Goal: Task Accomplishment & Management: Complete application form

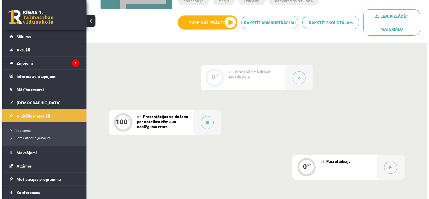
scroll to position [106, 0]
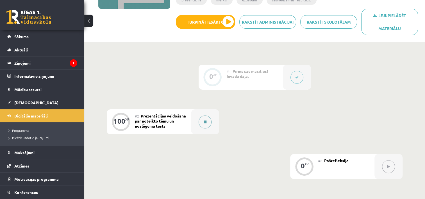
click at [204, 121] on icon at bounding box center [205, 121] width 3 height 3
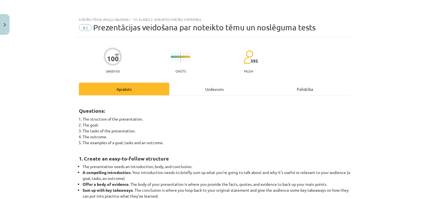
click at [219, 88] on div "Uzdevums" at bounding box center [214, 89] width 90 height 13
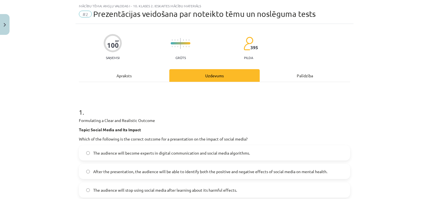
scroll to position [0, 0]
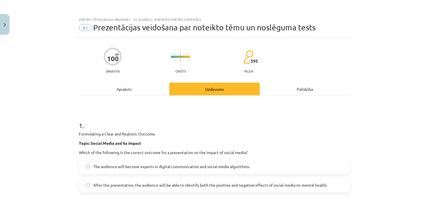
click at [118, 86] on div "Apraksts" at bounding box center [124, 89] width 90 height 13
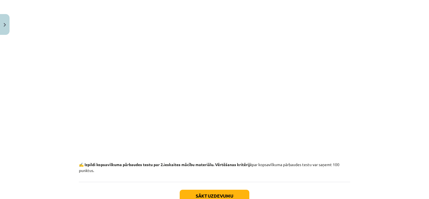
scroll to position [781, 0]
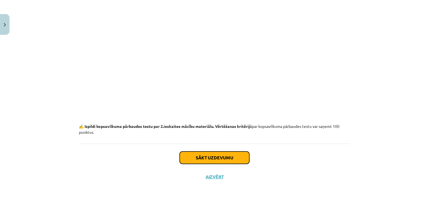
click at [202, 152] on button "Sākt uzdevumu" at bounding box center [215, 157] width 70 height 12
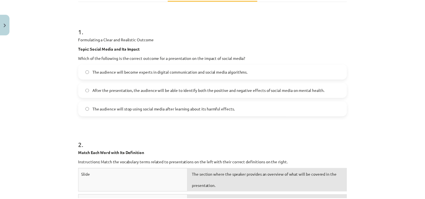
scroll to position [0, 0]
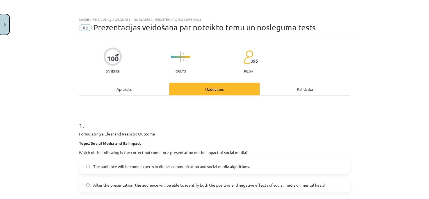
click at [4, 24] on img "Close" at bounding box center [5, 25] width 2 height 4
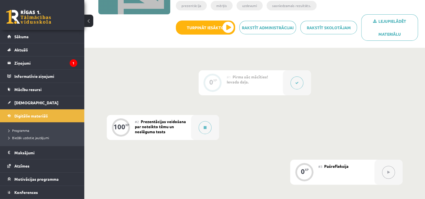
scroll to position [99, 0]
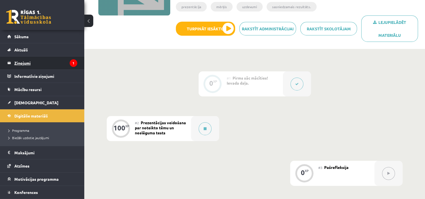
click at [70, 61] on icon "1" at bounding box center [74, 63] width 8 height 8
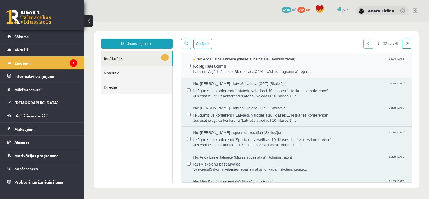
click at [215, 70] on span "Labdien! Atgādinām, ka eSkolas sadaļā "Motivācijas programma" regul..." at bounding box center [299, 71] width 213 height 5
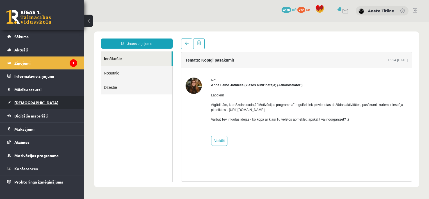
click at [34, 102] on link "[DEMOGRAPHIC_DATA]" at bounding box center [42, 102] width 70 height 13
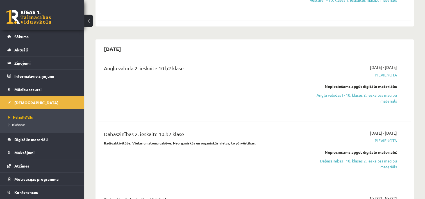
scroll to position [691, 0]
click at [50, 137] on link "Digitālie materiāli" at bounding box center [42, 139] width 70 height 13
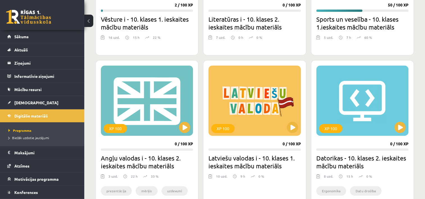
scroll to position [240, 0]
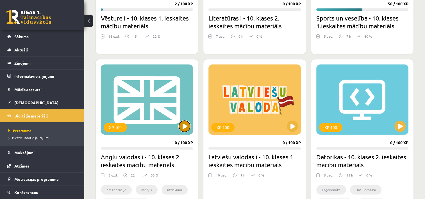
click at [184, 125] on button at bounding box center [184, 125] width 11 height 11
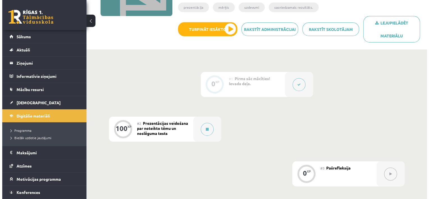
scroll to position [100, 0]
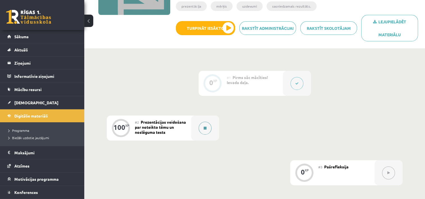
click at [198, 125] on div at bounding box center [205, 127] width 28 height 25
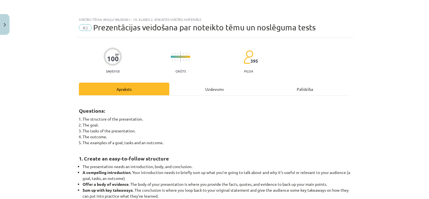
click at [201, 88] on div "Uzdevums" at bounding box center [214, 89] width 90 height 13
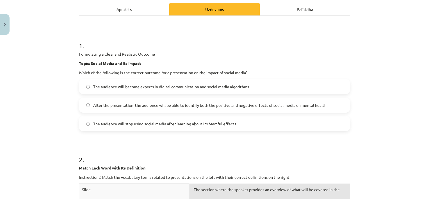
scroll to position [80, 0]
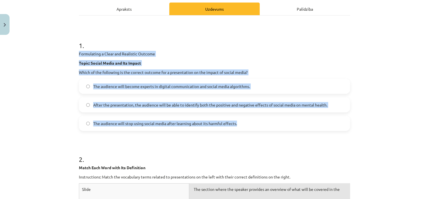
drag, startPoint x: 75, startPoint y: 52, endPoint x: 258, endPoint y: 123, distance: 196.4
copy div "Formulating a Clear and Realistic Outcome Topic: Social Media and Its Impact Wh…"
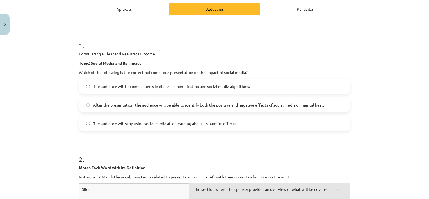
click at [240, 109] on label "After the presentation, the audience will be able to identify both the positive…" at bounding box center [214, 105] width 270 height 14
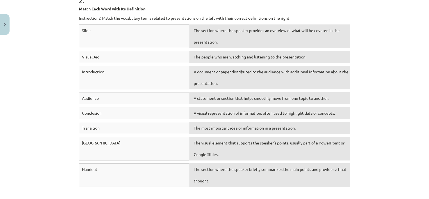
scroll to position [240, 0]
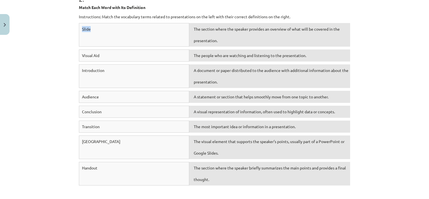
drag, startPoint x: 79, startPoint y: 29, endPoint x: 93, endPoint y: 28, distance: 14.3
click at [93, 28] on div "Slide" at bounding box center [134, 35] width 110 height 24
copy span "Slide"
drag, startPoint x: 98, startPoint y: 54, endPoint x: 72, endPoint y: 56, distance: 25.9
click at [72, 56] on div "Mācību tēma: Angļu valodas i - 10. klases 2. ieskaites mācību materiāls #2 Prez…" at bounding box center [214, 99] width 429 height 199
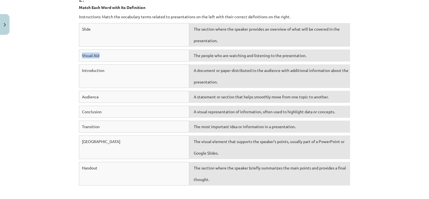
copy span "Visual Aid"
click at [70, 70] on div "Mācību tēma: Angļu valodas i - 10. klases 2. ieskaites mācību materiāls #2 Prez…" at bounding box center [214, 99] width 429 height 199
drag, startPoint x: 106, startPoint y: 68, endPoint x: 72, endPoint y: 69, distance: 34.0
click at [72, 69] on div "Mācību tēma: Angļu valodas i - 10. klases 2. ieskaites mācību materiāls #2 Prez…" at bounding box center [214, 99] width 429 height 199
copy span "Introduction"
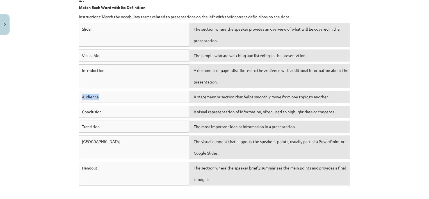
drag, startPoint x: 99, startPoint y: 96, endPoint x: 59, endPoint y: 96, distance: 39.6
click at [59, 96] on div "Mācību tēma: Angļu valodas i - 10. klases 2. ieskaites mācību materiāls #2 Prez…" at bounding box center [214, 99] width 429 height 199
copy span "Audience"
click at [57, 100] on div "Mācību tēma: Angļu valodas i - 10. klases 2. ieskaites mācību materiāls #2 Prez…" at bounding box center [214, 99] width 429 height 199
drag, startPoint x: 104, startPoint y: 114, endPoint x: 49, endPoint y: 108, distance: 55.4
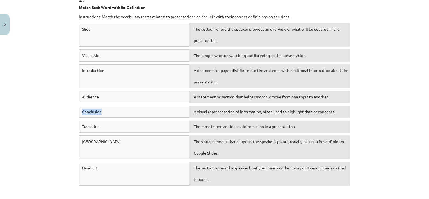
click at [49, 108] on div "Mācību tēma: Angļu valodas i - 10. klases 2. ieskaites mācību materiāls #2 Prez…" at bounding box center [214, 99] width 429 height 199
copy span "Conclusion"
drag, startPoint x: 104, startPoint y: 125, endPoint x: 57, endPoint y: 119, distance: 47.5
click at [57, 119] on div "Mācību tēma: Angļu valodas i - 10. klases 2. ieskaites mācību materiāls #2 Prez…" at bounding box center [214, 99] width 429 height 199
drag, startPoint x: 57, startPoint y: 119, endPoint x: 70, endPoint y: 146, distance: 29.5
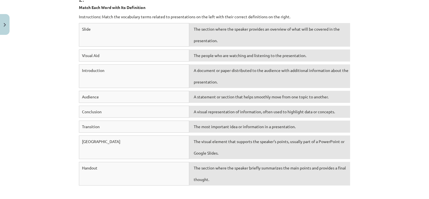
click at [70, 146] on div "Mācību tēma: Angļu valodas i - 10. klases 2. ieskaites mācību materiāls #2 Prez…" at bounding box center [214, 99] width 429 height 199
drag, startPoint x: 105, startPoint y: 124, endPoint x: 63, endPoint y: 127, distance: 42.2
click at [63, 127] on div "Mācību tēma: Angļu valodas i - 10. klases 2. ieskaites mācību materiāls #2 Prez…" at bounding box center [214, 99] width 429 height 199
copy span "Transition"
drag, startPoint x: 101, startPoint y: 140, endPoint x: 66, endPoint y: 143, distance: 34.9
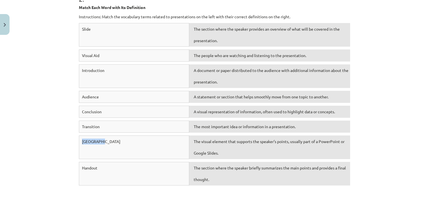
click at [66, 143] on div "Mācību tēma: Angļu valodas i - 10. klases 2. ieskaites mācību materiāls #2 Prez…" at bounding box center [214, 99] width 429 height 199
copy span "Main Point"
drag, startPoint x: 103, startPoint y: 162, endPoint x: 64, endPoint y: 161, distance: 38.7
click at [64, 161] on div "Mācību tēma: Angļu valodas i - 10. klases 2. ieskaites mācību materiāls #2 Prez…" at bounding box center [214, 99] width 429 height 199
copy span "Handout"
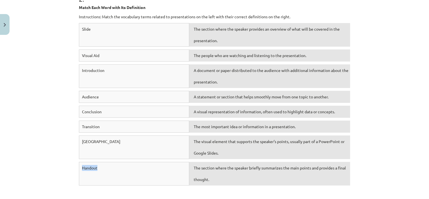
click at [64, 161] on div "Mācību tēma: Angļu valodas i - 10. klases 2. ieskaites mācību materiāls #2 Prez…" at bounding box center [214, 99] width 429 height 199
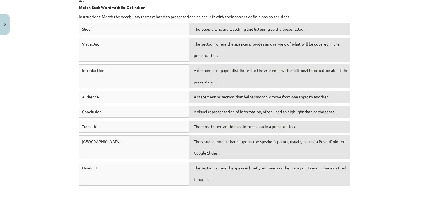
click at [375, 134] on div "Mācību tēma: Angļu valodas i - 10. klases 2. ieskaites mācību materiāls #2 Prez…" at bounding box center [214, 99] width 429 height 199
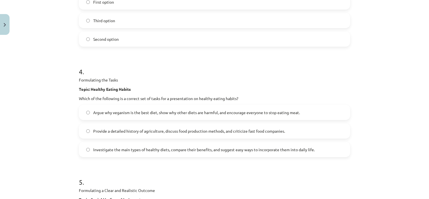
scroll to position [622, 0]
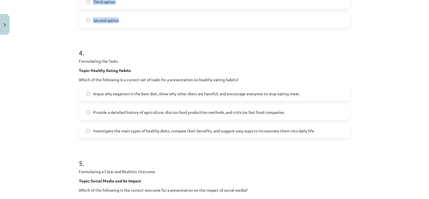
drag, startPoint x: 75, startPoint y: 16, endPoint x: 130, endPoint y: 25, distance: 55.7
copy div "Formulating the Goal, Tasks, and Outcome Together Topic: The Importance of Exer…"
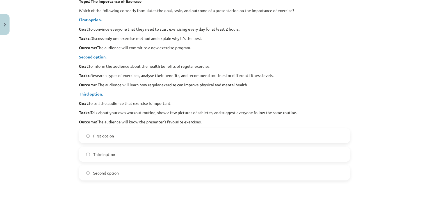
scroll to position [474, 0]
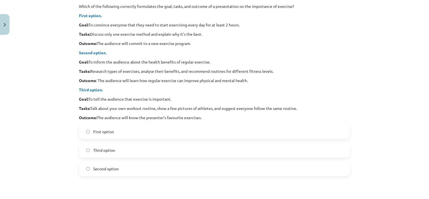
click at [101, 166] on span "Second option" at bounding box center [106, 169] width 26 height 6
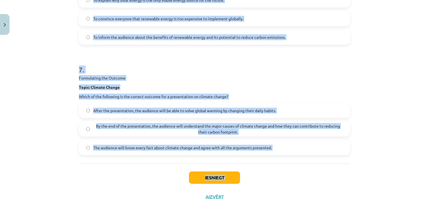
scroll to position [956, 0]
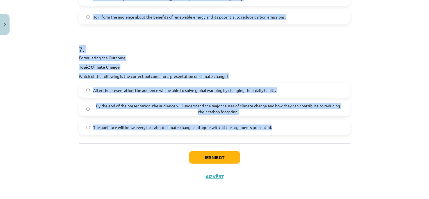
drag, startPoint x: 73, startPoint y: 23, endPoint x: 280, endPoint y: 132, distance: 233.2
click at [198, 47] on h1 "7 ." at bounding box center [214, 44] width 271 height 17
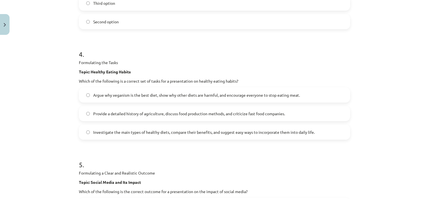
scroll to position [622, 0]
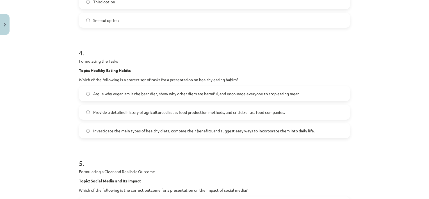
click at [118, 132] on span "Investigate the main types of healthy diets, compare their benefits, and sugges…" at bounding box center [203, 131] width 221 height 6
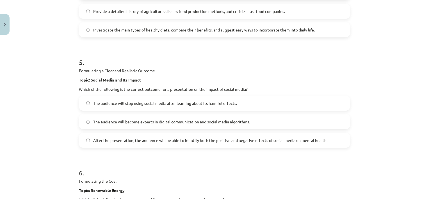
scroll to position [723, 0]
click at [118, 141] on span "After the presentation, the audience will be able to identify both the positive…" at bounding box center [210, 140] width 234 height 6
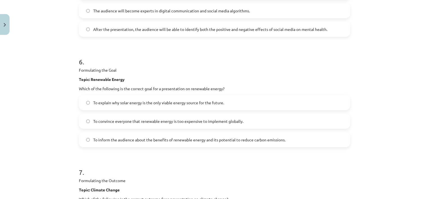
scroll to position [834, 0]
click at [104, 137] on span "To inform the audience about the benefits of renewable energy and its potential…" at bounding box center [189, 139] width 192 height 6
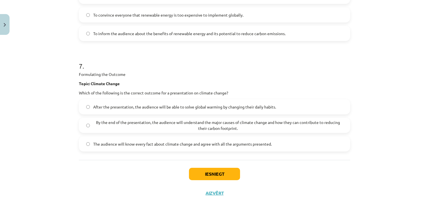
scroll to position [940, 0]
click at [127, 127] on span "By the end of the presentation, the audience will understand the major causes o…" at bounding box center [218, 124] width 250 height 12
click at [200, 170] on button "Iesniegt" at bounding box center [214, 173] width 51 height 12
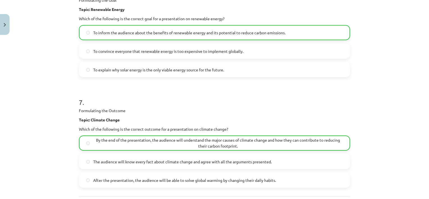
click at [206, 172] on div "After the presentation, the audience will be able to solve global warming by ch…" at bounding box center [214, 179] width 271 height 15
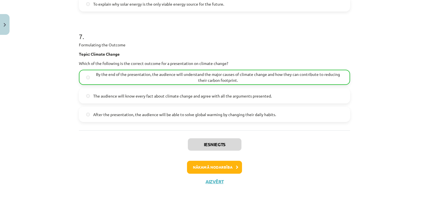
scroll to position [974, 0]
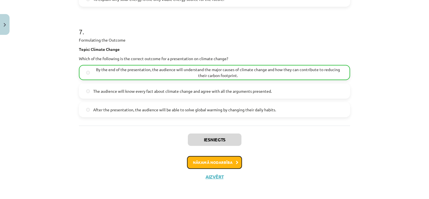
click at [209, 162] on button "Nākamā nodarbība" at bounding box center [214, 162] width 55 height 13
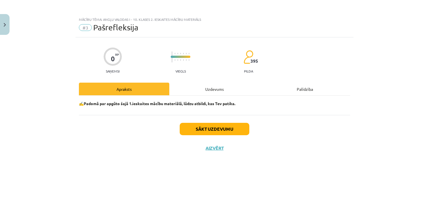
scroll to position [0, 0]
click at [207, 89] on div "Uzdevums" at bounding box center [214, 89] width 90 height 13
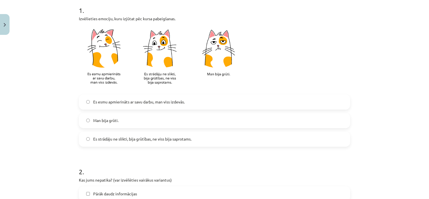
scroll to position [116, 0]
click at [129, 139] on span "Es strādāju ne slikti, bija grūtības, ne viss bija saprotams." at bounding box center [142, 138] width 98 height 6
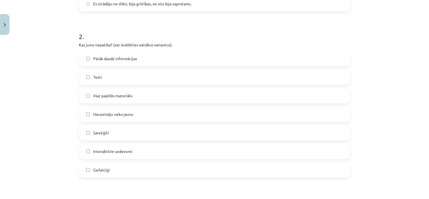
scroll to position [250, 0]
click at [119, 98] on span "Maz papildu materiālu" at bounding box center [112, 95] width 39 height 6
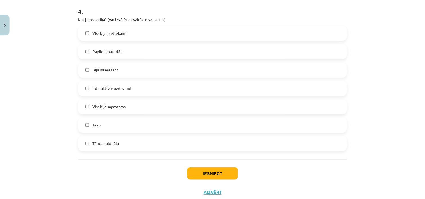
scroll to position [497, 0]
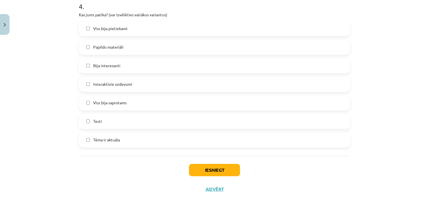
click at [113, 64] on span "Bija interesanti" at bounding box center [106, 66] width 27 height 6
click at [113, 142] on span "Tēma ir aktuāla" at bounding box center [106, 140] width 27 height 6
click at [198, 168] on button "Iesniegt" at bounding box center [214, 170] width 51 height 12
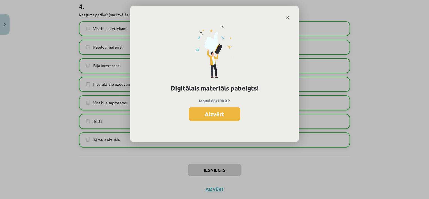
click at [289, 16] on icon "Close" at bounding box center [287, 18] width 3 height 4
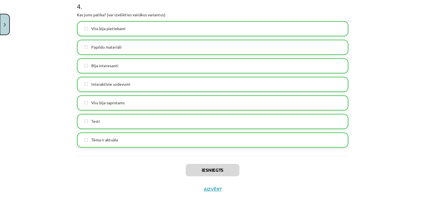
click at [6, 20] on button "Close" at bounding box center [5, 24] width 10 height 21
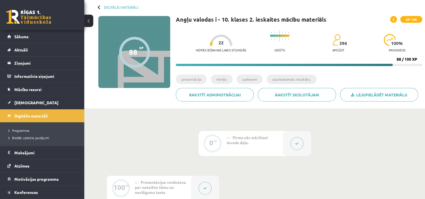
scroll to position [26, 0]
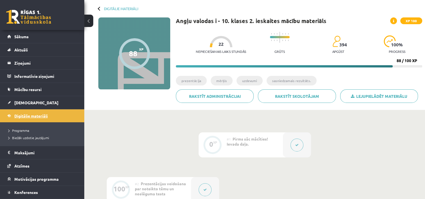
click at [45, 114] on span "Digitālie materiāli" at bounding box center [30, 115] width 33 height 5
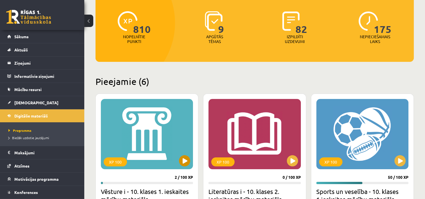
scroll to position [65, 0]
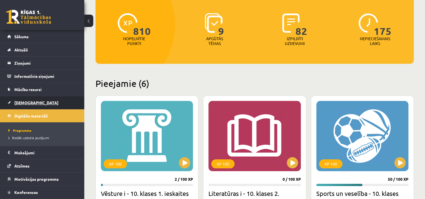
click at [26, 96] on link "[DEMOGRAPHIC_DATA]" at bounding box center [42, 102] width 70 height 13
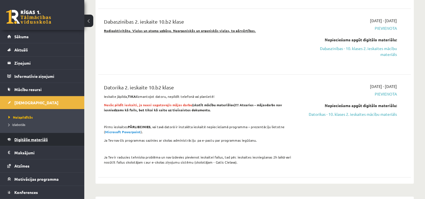
scroll to position [12, 0]
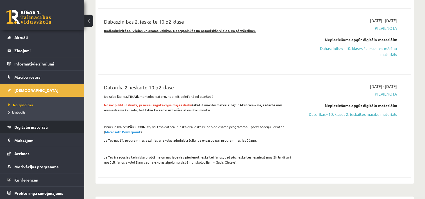
click at [28, 128] on span "Digitālie materiāli" at bounding box center [30, 126] width 33 height 5
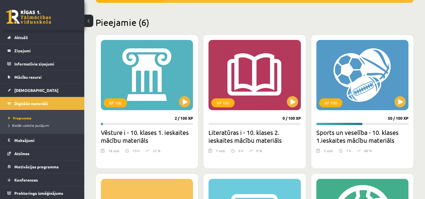
scroll to position [127, 0]
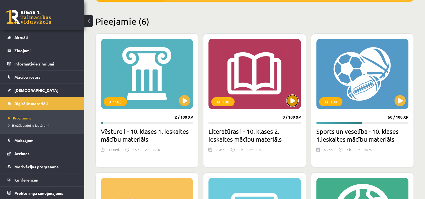
click at [291, 101] on button at bounding box center [292, 100] width 11 height 11
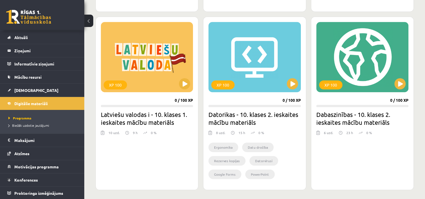
scroll to position [299, 0]
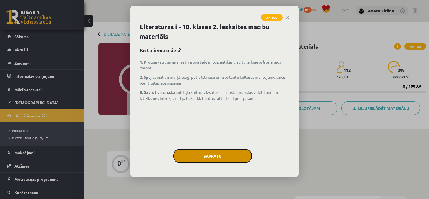
click at [216, 157] on button "Sapratu" at bounding box center [212, 156] width 79 height 14
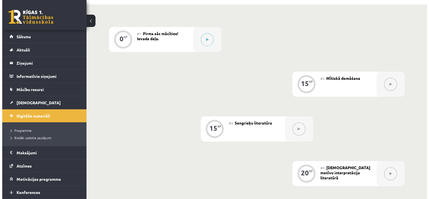
scroll to position [116, 0]
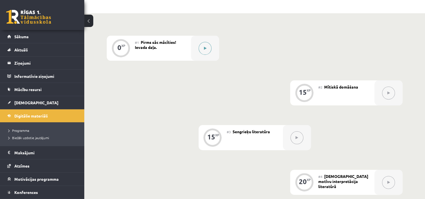
click at [207, 49] on button at bounding box center [204, 48] width 13 height 13
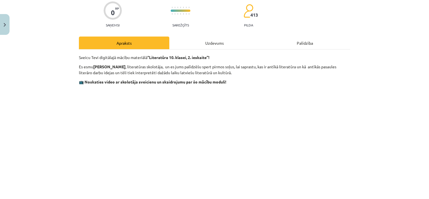
scroll to position [0, 0]
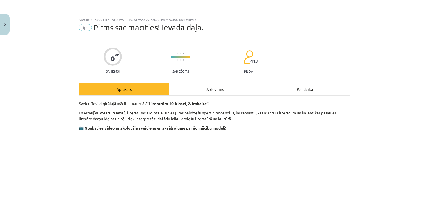
click at [209, 91] on div "Uzdevums" at bounding box center [214, 89] width 90 height 13
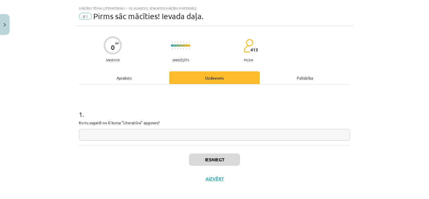
scroll to position [14, 0]
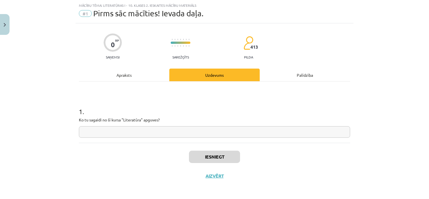
click at [121, 132] on input "text" at bounding box center [214, 132] width 271 height 12
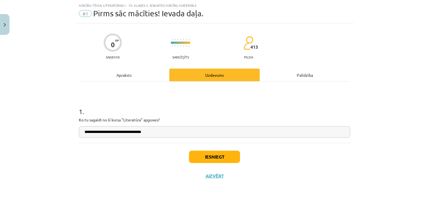
type input "**********"
click at [217, 156] on button "Iesniegt" at bounding box center [214, 156] width 51 height 12
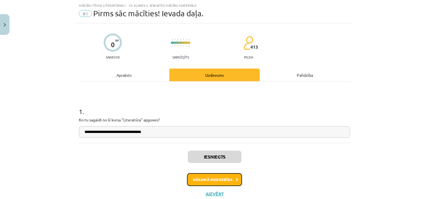
click at [202, 180] on button "Nākamā nodarbība" at bounding box center [214, 179] width 55 height 13
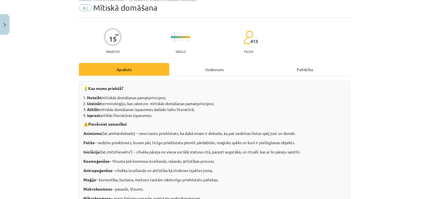
scroll to position [0, 0]
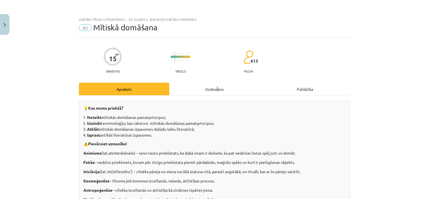
drag, startPoint x: 216, startPoint y: 82, endPoint x: 214, endPoint y: 92, distance: 10.9
click at [214, 92] on div "Uzdevums" at bounding box center [214, 89] width 90 height 13
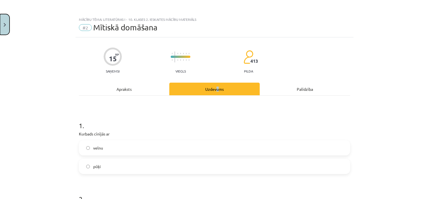
click at [3, 28] on button "Close" at bounding box center [5, 24] width 10 height 21
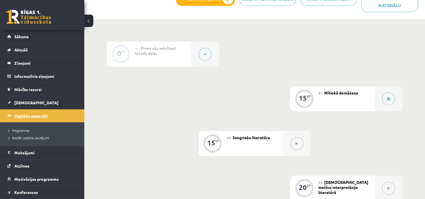
click at [43, 112] on link "Digitālie materiāli" at bounding box center [42, 115] width 70 height 13
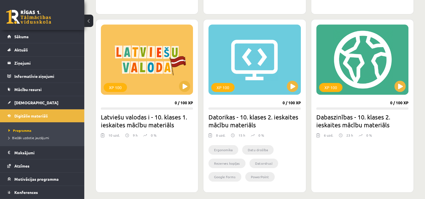
scroll to position [280, 0]
click at [395, 88] on button at bounding box center [399, 86] width 11 height 11
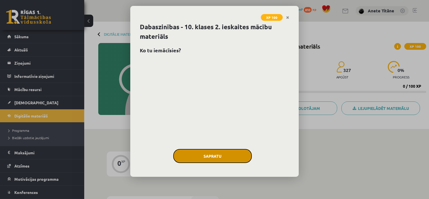
click at [230, 157] on button "Sapratu" at bounding box center [212, 156] width 79 height 14
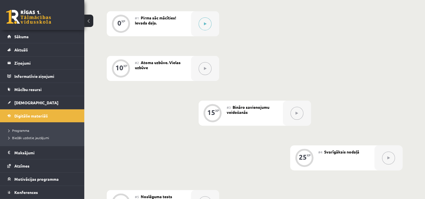
scroll to position [144, 0]
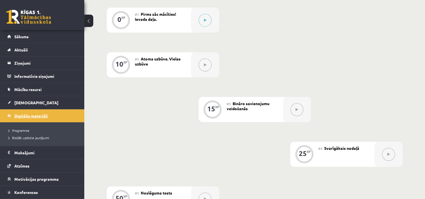
click at [30, 109] on link "Digitālie materiāli" at bounding box center [42, 115] width 70 height 13
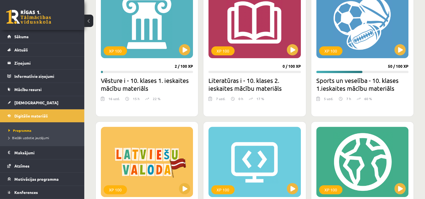
scroll to position [175, 0]
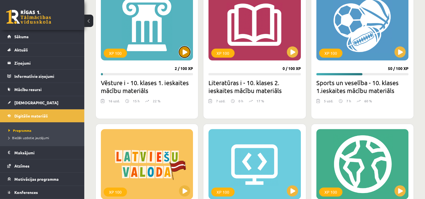
click at [185, 51] on button at bounding box center [184, 51] width 11 height 11
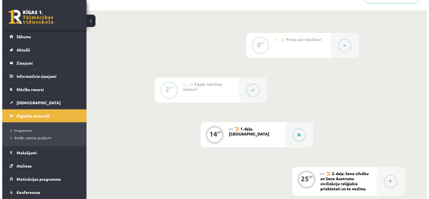
scroll to position [127, 0]
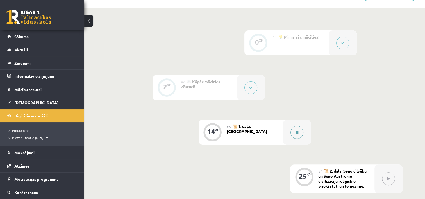
click at [295, 133] on button at bounding box center [296, 132] width 13 height 13
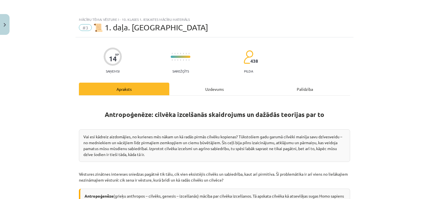
click at [212, 95] on div "Uzdevums" at bounding box center [214, 89] width 90 height 13
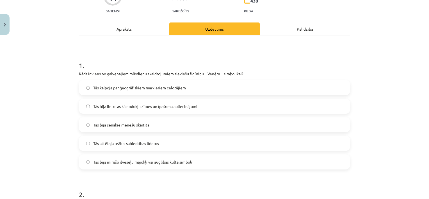
scroll to position [63, 0]
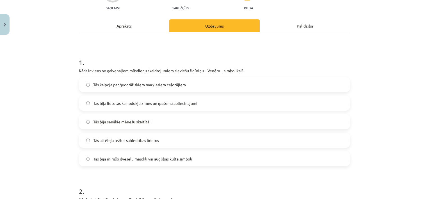
click at [120, 28] on div "Apraksts" at bounding box center [124, 25] width 90 height 13
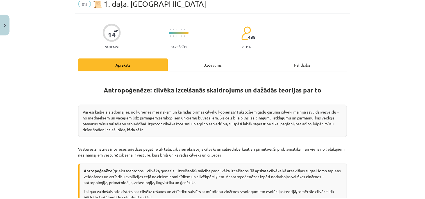
scroll to position [0, 0]
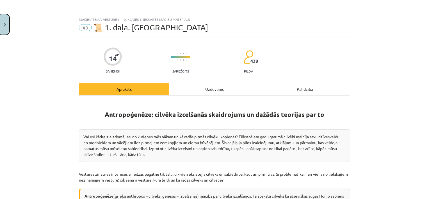
click at [9, 23] on button "Close" at bounding box center [5, 24] width 10 height 21
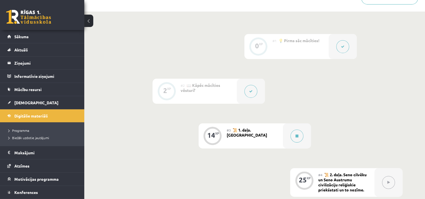
scroll to position [120, 0]
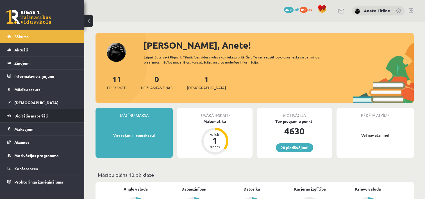
click at [33, 115] on span "Digitālie materiāli" at bounding box center [30, 115] width 33 height 5
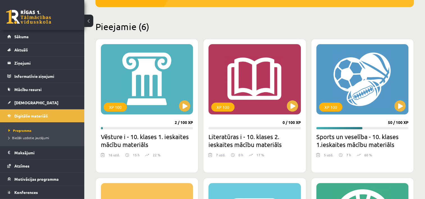
scroll to position [121, 0]
click at [183, 106] on button at bounding box center [184, 105] width 11 height 11
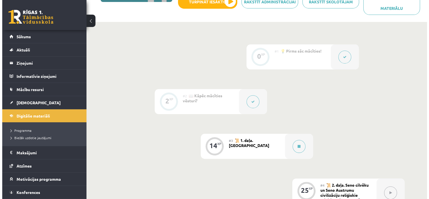
scroll to position [113, 0]
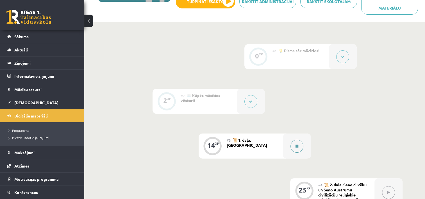
click at [296, 150] on button at bounding box center [296, 146] width 13 height 13
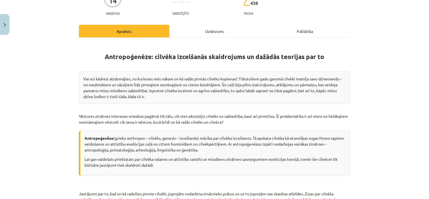
scroll to position [59, 0]
